Goal: Task Accomplishment & Management: Complete application form

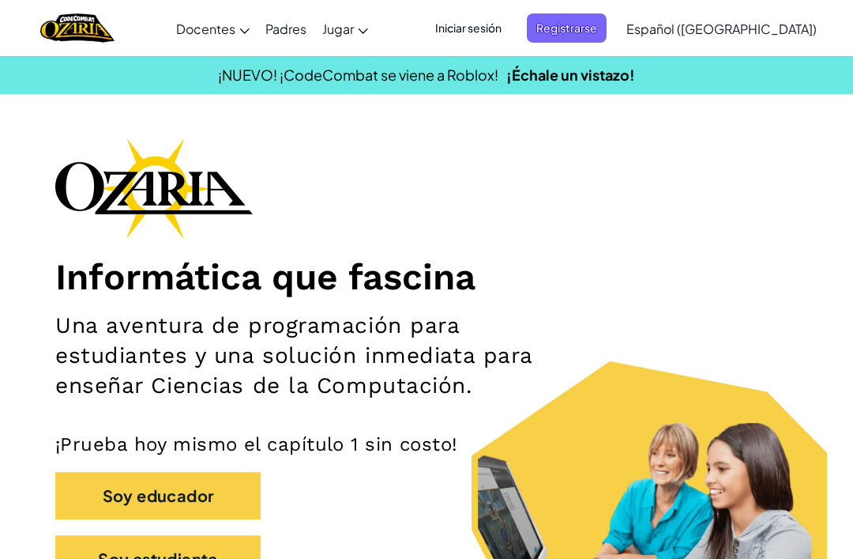
click at [493, 35] on span "Iniciar sesión" at bounding box center [468, 27] width 85 height 29
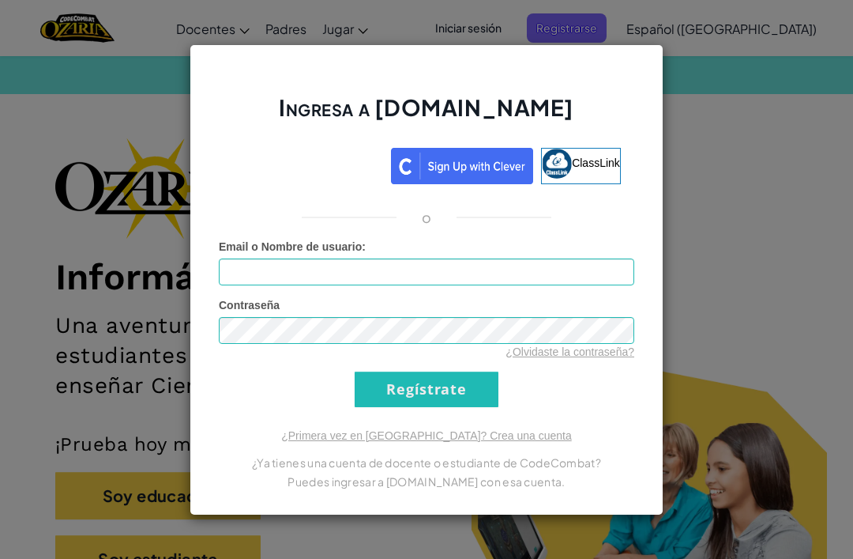
click at [763, 77] on div "Ingresa a [DOMAIN_NAME] ClassLink o Error desconocido. Email o Nombre de usuari…" at bounding box center [426, 279] width 853 height 559
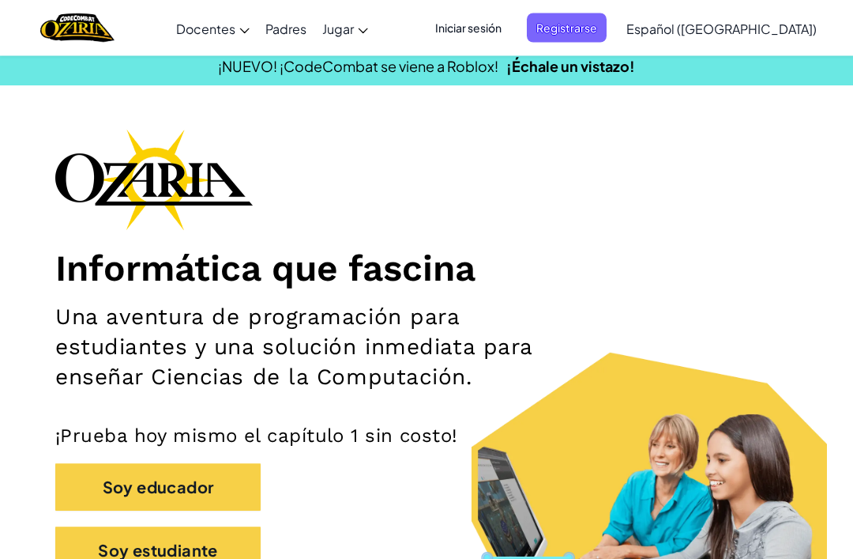
scroll to position [9, 0]
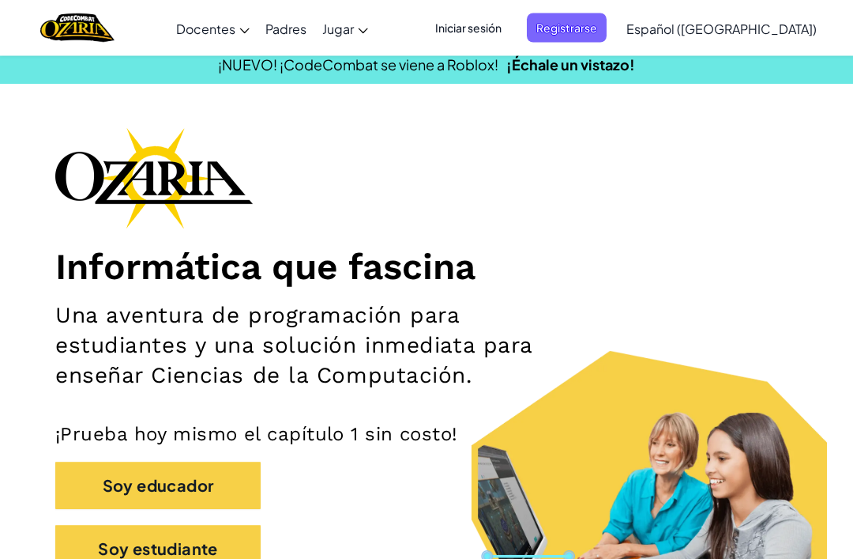
click at [511, 31] on span "Iniciar sesión" at bounding box center [468, 27] width 85 height 29
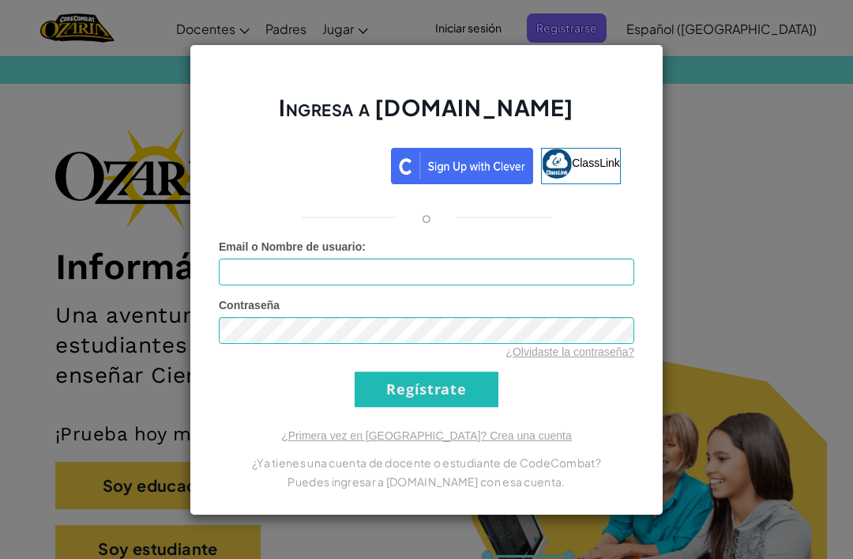
click at [439, 327] on div "Contraseña ¿Olvidaste la contraseña?" at bounding box center [427, 328] width 416 height 62
click at [468, 285] on input "Email o Nombre de usuario :" at bounding box center [427, 271] width 416 height 27
click at [458, 285] on input "Email o Nombre de usuario :" at bounding box center [427, 271] width 416 height 27
type input "Victoriagnnz G"
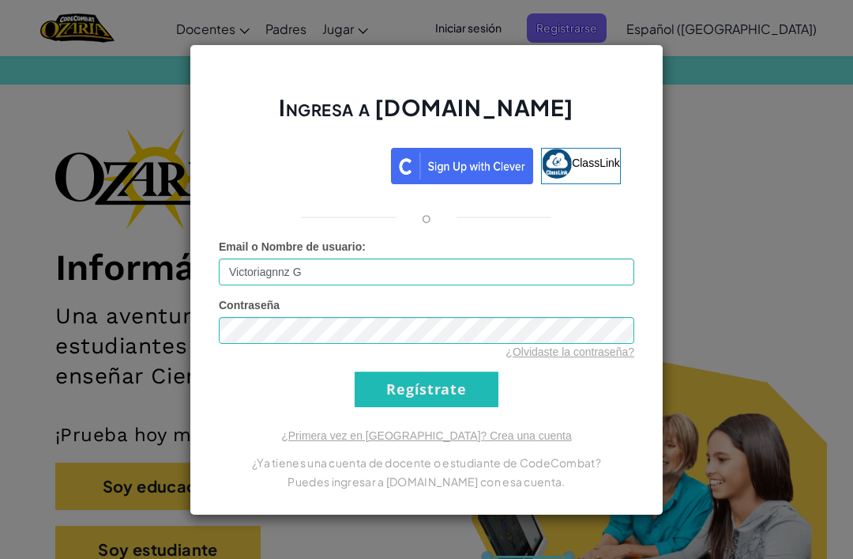
click at [427, 407] on input "Regístrate" at bounding box center [427, 389] width 144 height 36
click at [473, 407] on input "Regístrate" at bounding box center [427, 389] width 144 height 36
